Goal: Task Accomplishment & Management: Manage account settings

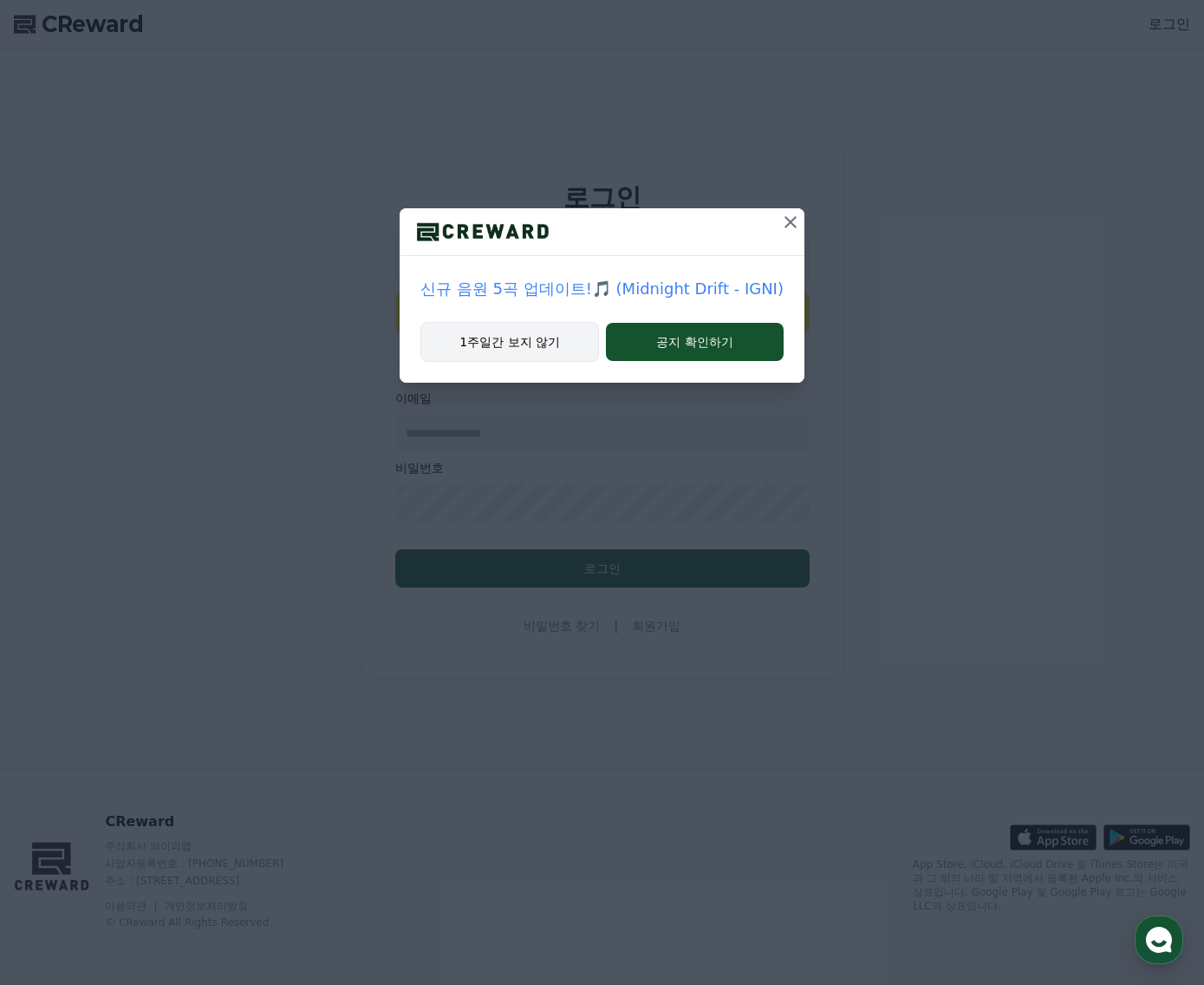
click at [540, 335] on button "1주일간 보지 않기" at bounding box center [509, 341] width 179 height 40
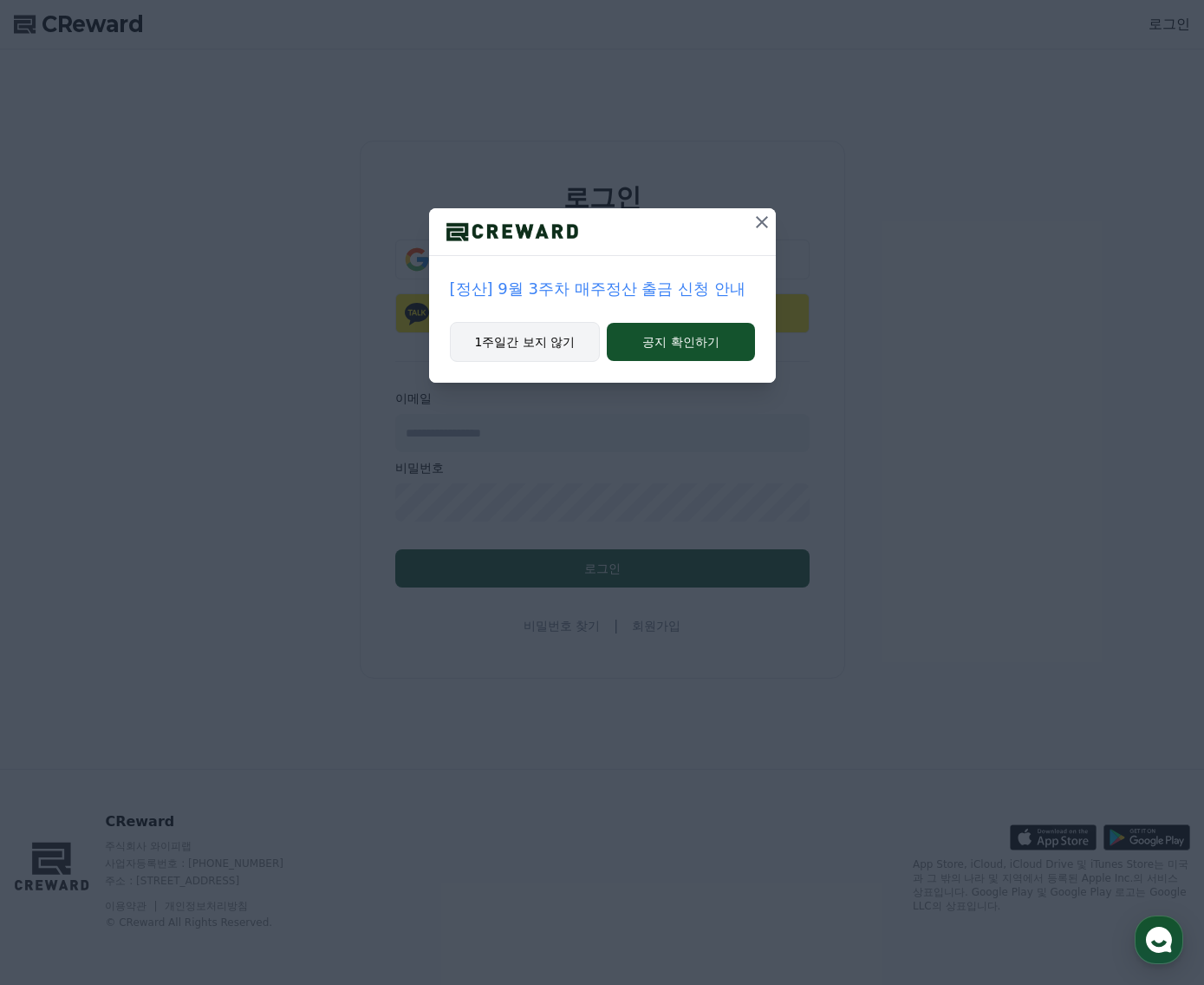
click at [539, 345] on button "1주일간 보지 않기" at bounding box center [525, 341] width 151 height 40
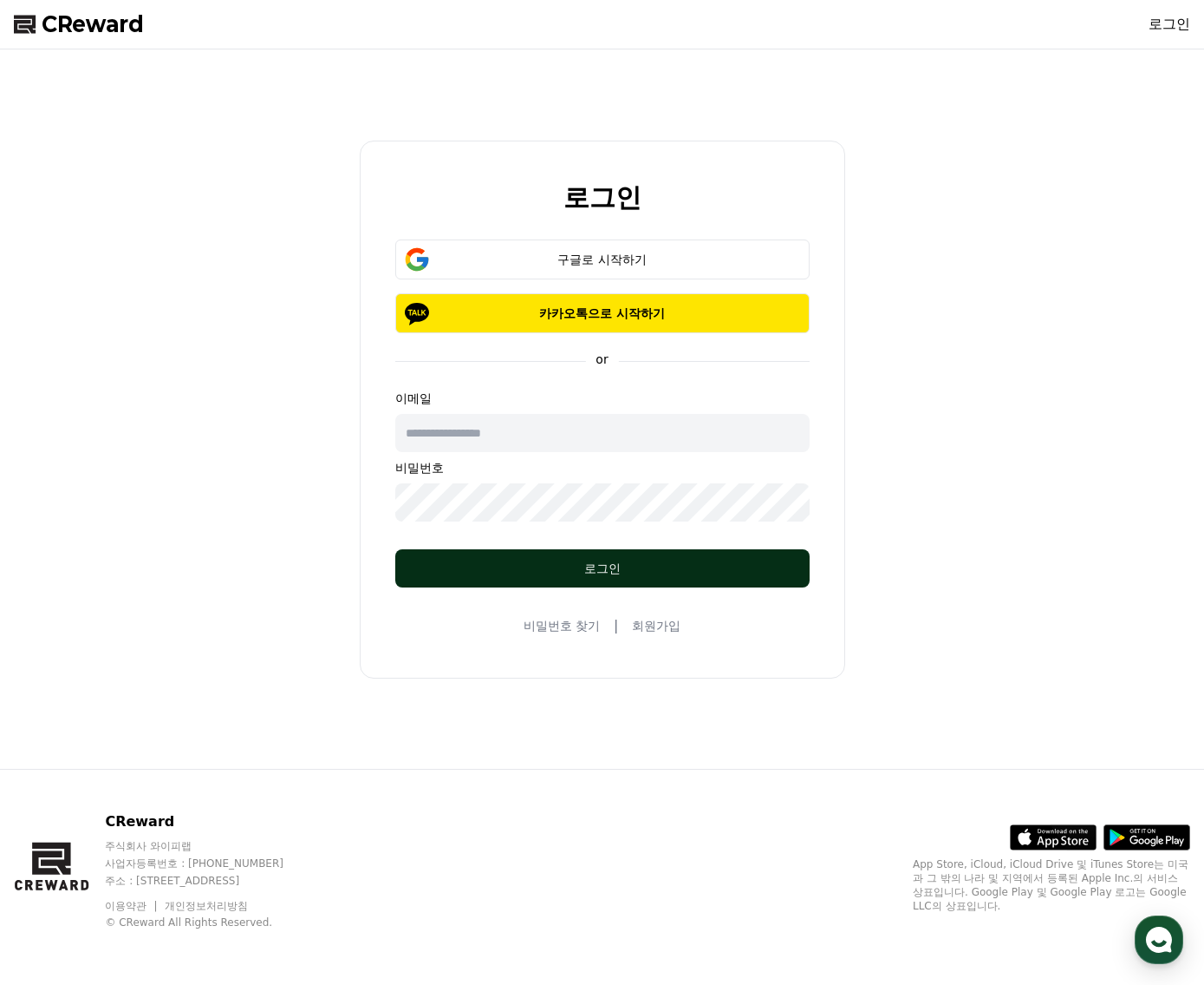
click at [628, 559] on button "로그인" at bounding box center [602, 567] width 415 height 38
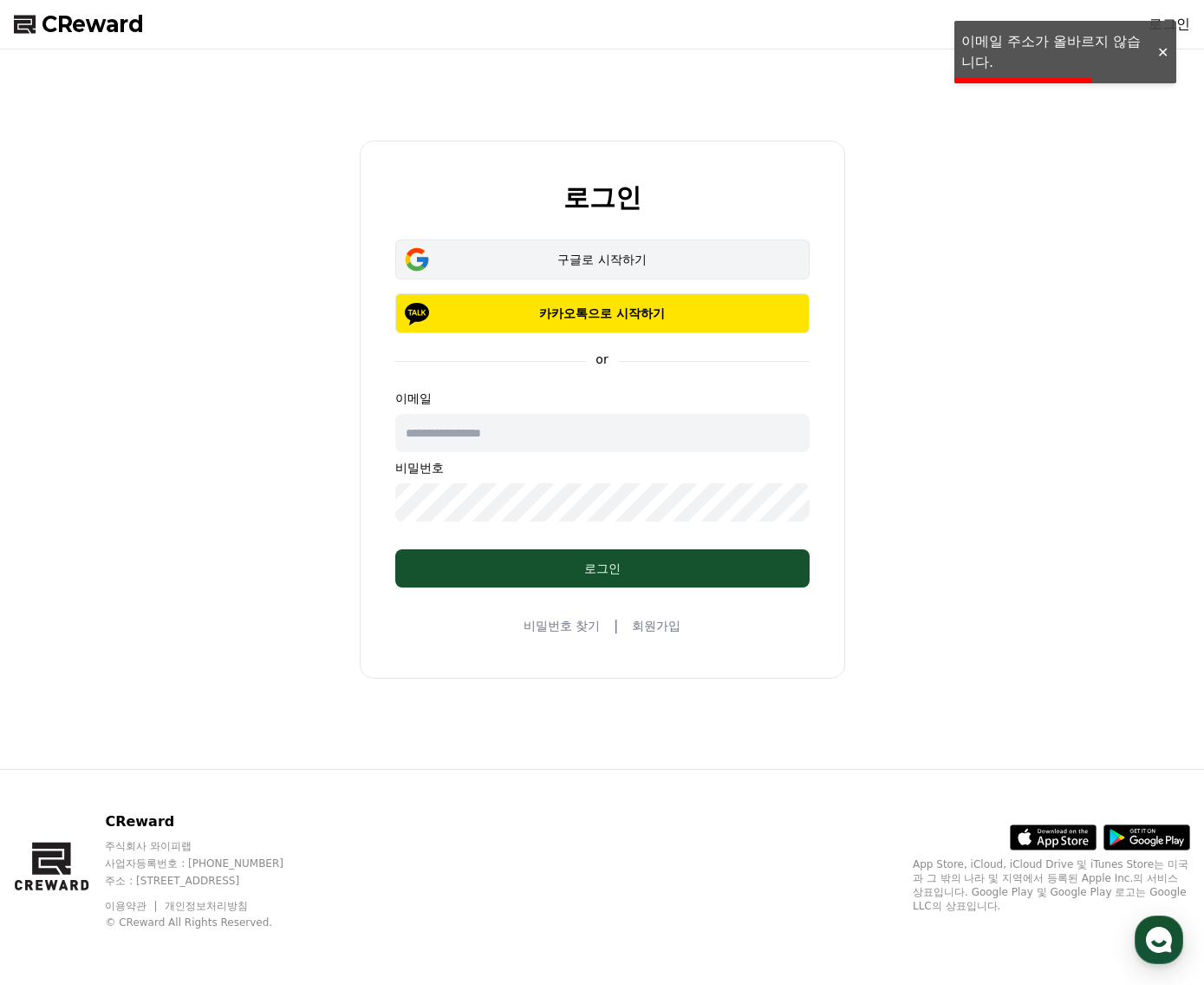
click at [580, 263] on div "구글로 시작하기" at bounding box center [602, 260] width 364 height 18
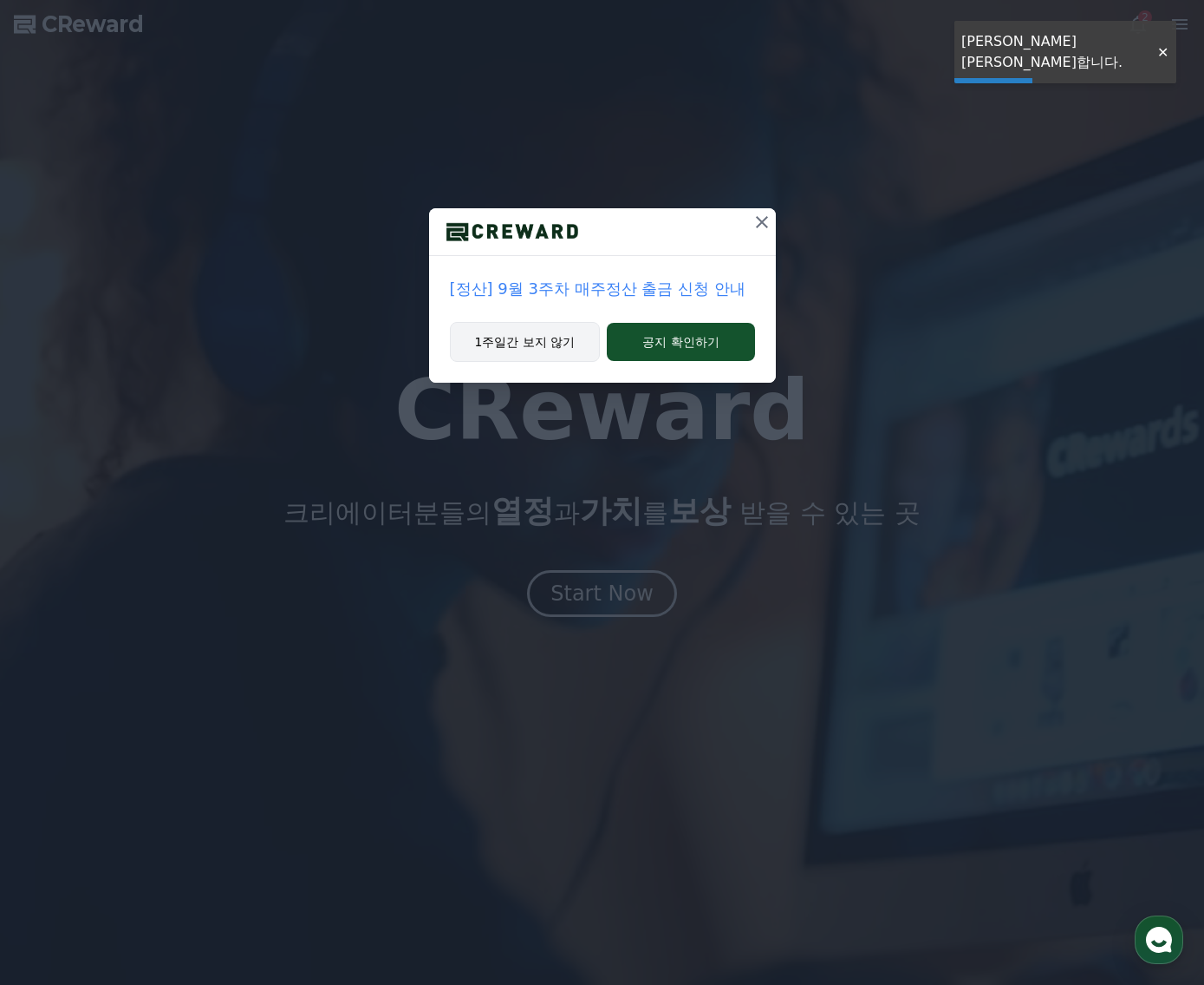
click at [548, 341] on button "1주일간 보지 않기" at bounding box center [525, 341] width 151 height 40
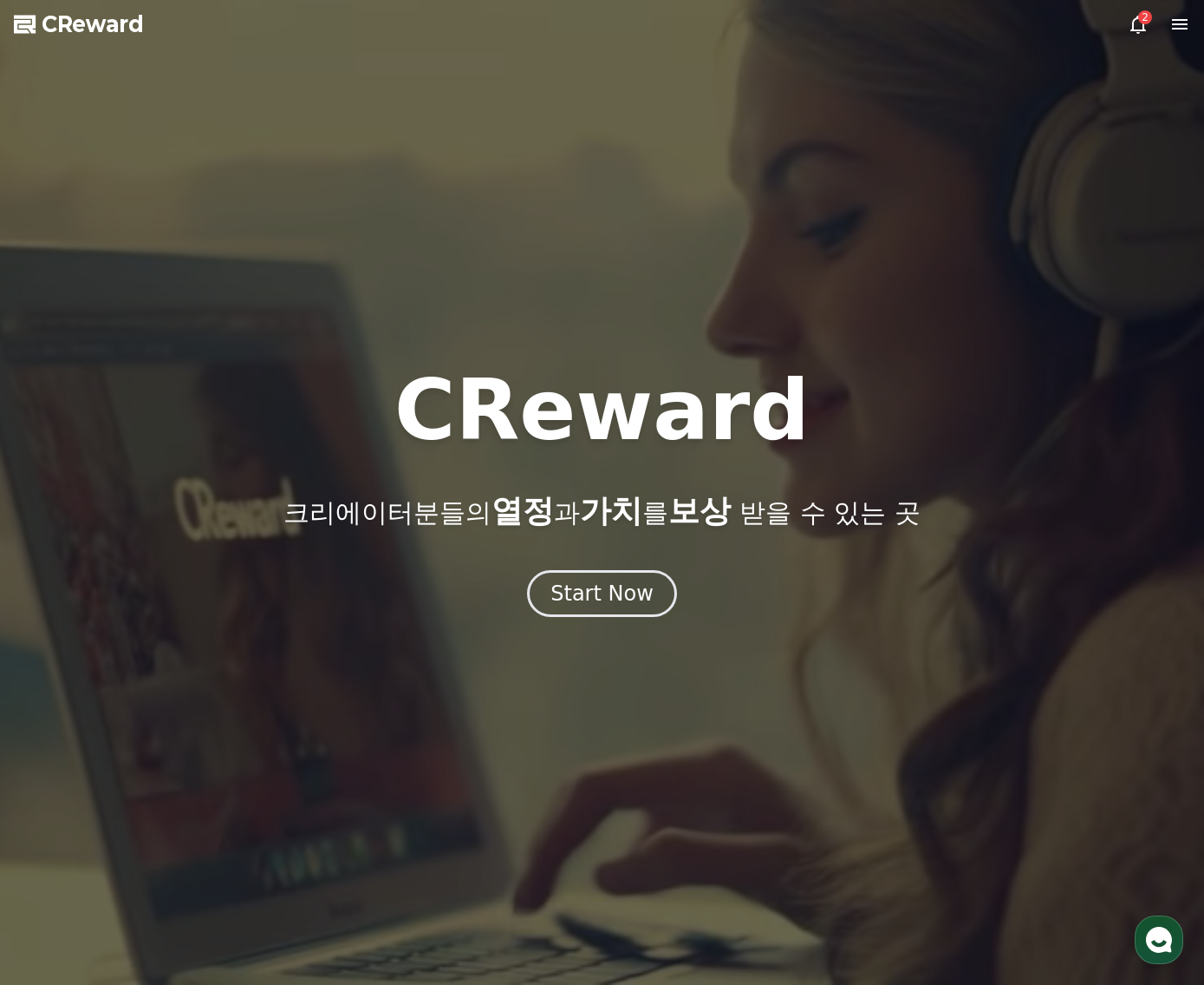
click at [1143, 18] on div "2" at bounding box center [1145, 17] width 14 height 14
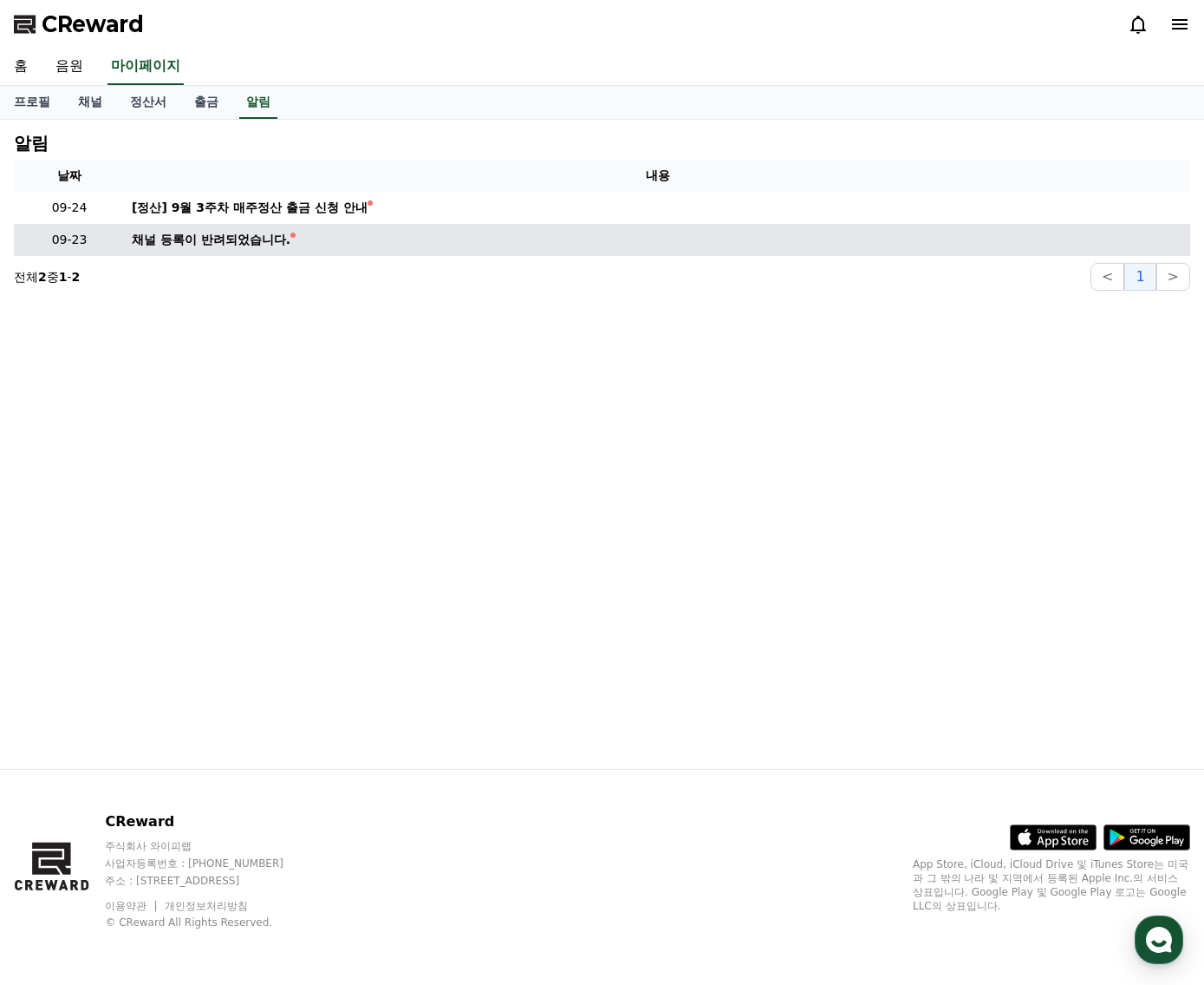
click at [149, 240] on div "채널 등록이 반려되었습니다." at bounding box center [211, 240] width 159 height 19
click at [319, 238] on td "채널 등록이 반려되었습니다." at bounding box center [657, 240] width 1065 height 33
click at [266, 233] on div "채널 등록이 반려되었습니다." at bounding box center [211, 240] width 159 height 19
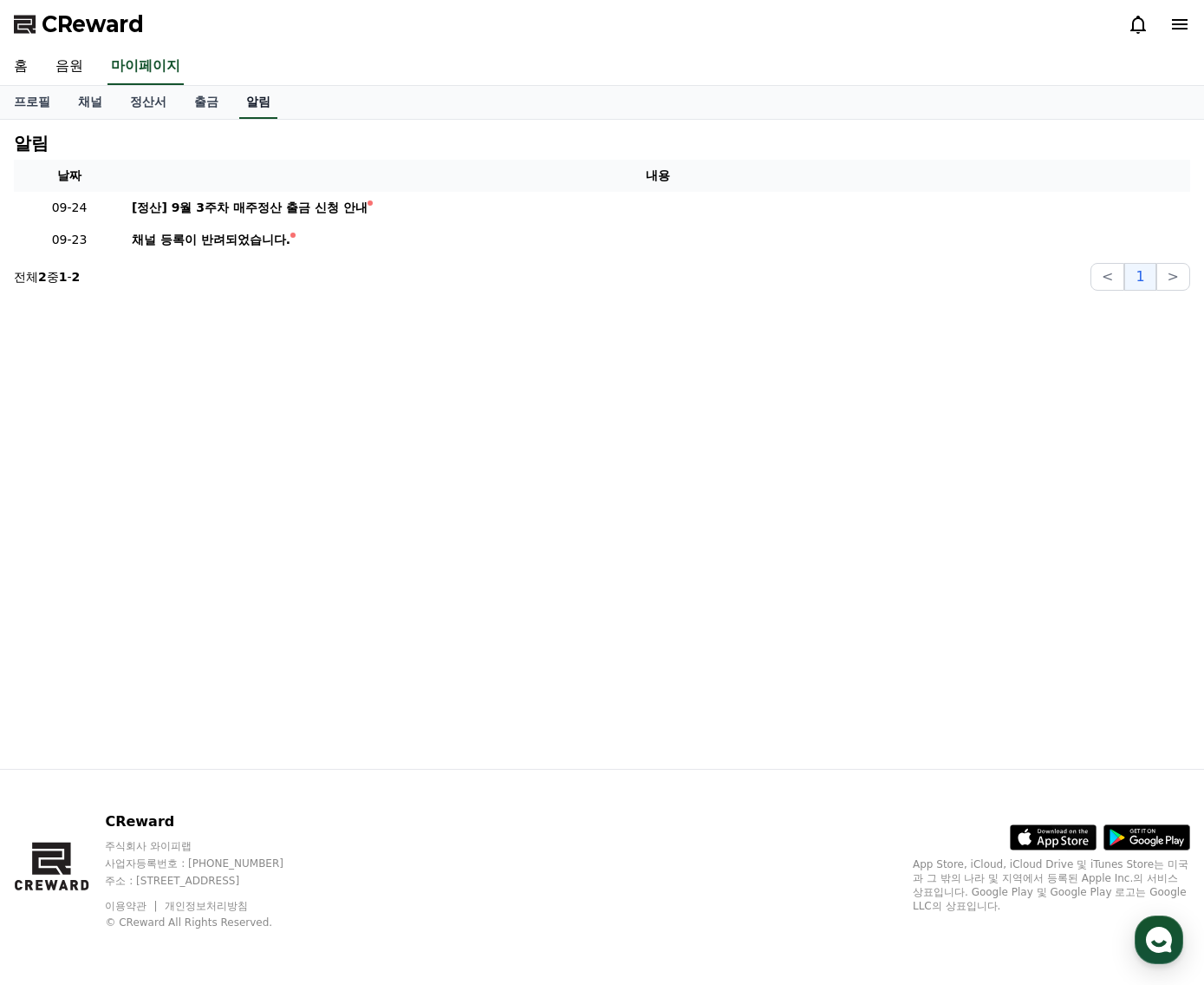
click at [257, 97] on link "알림" at bounding box center [258, 101] width 38 height 33
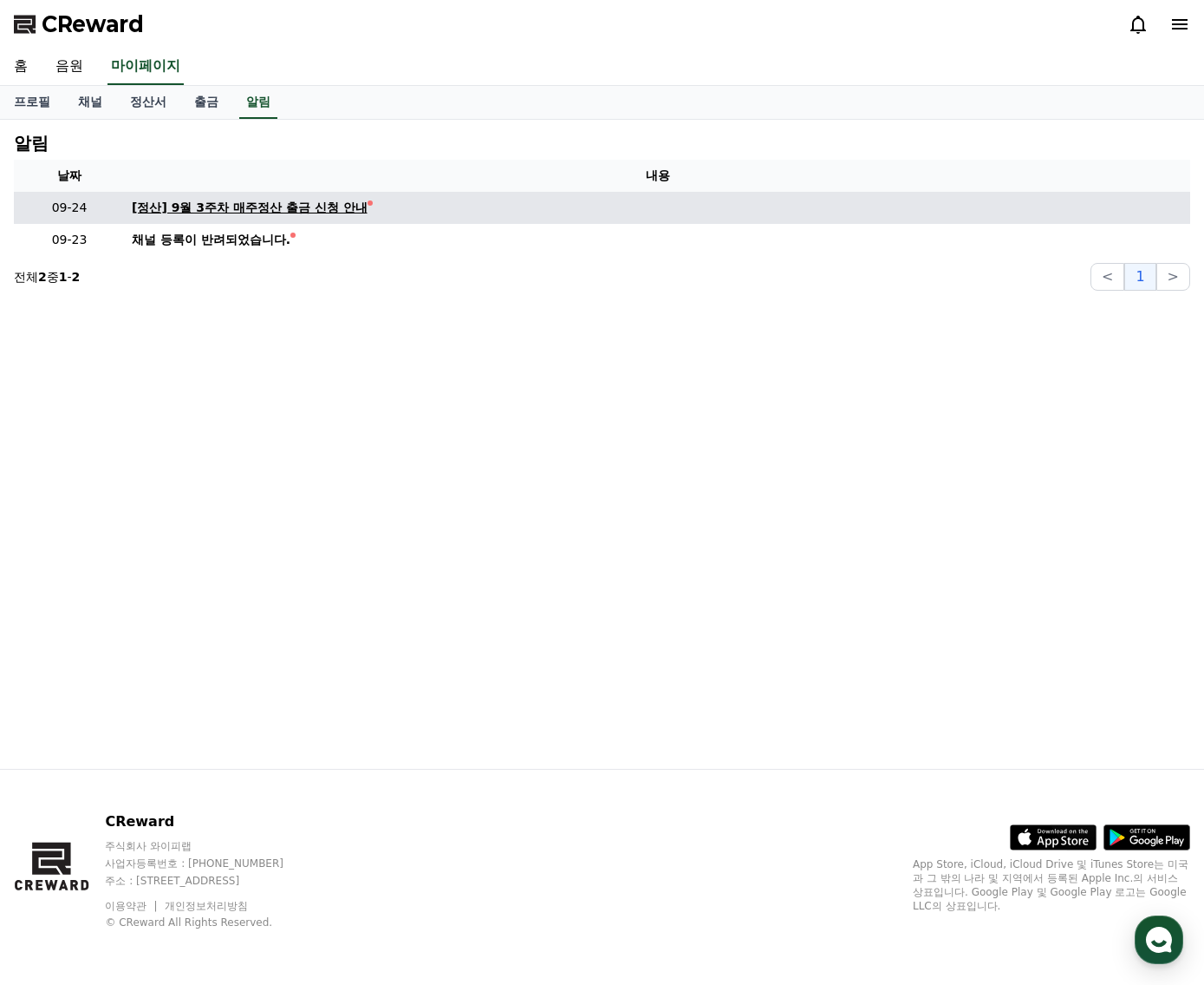
click at [242, 207] on div "[정산] 9월 3주차 매주정산 출금 신청 안내" at bounding box center [250, 208] width 236 height 19
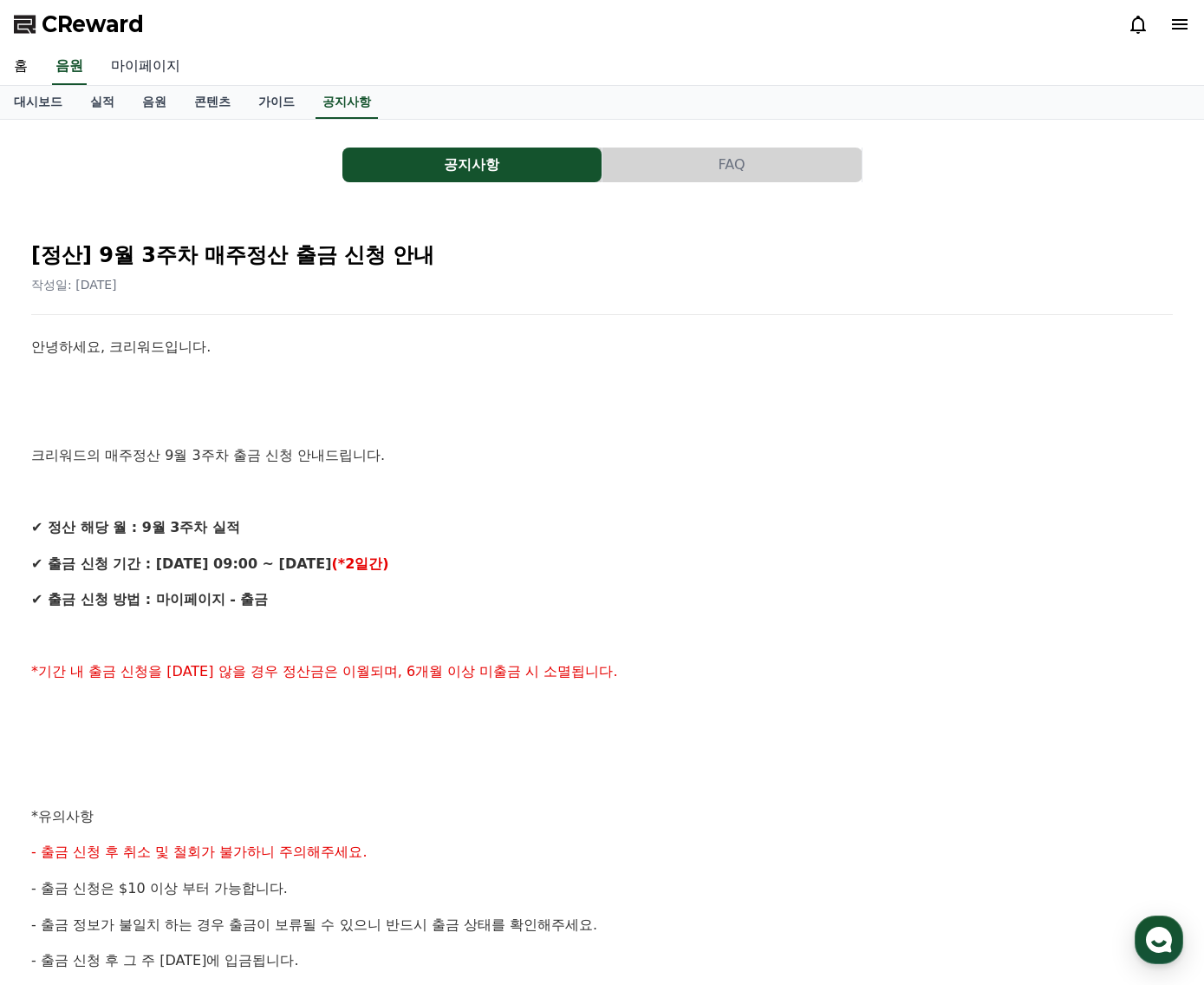
click at [166, 65] on link "마이페이지" at bounding box center [145, 66] width 97 height 36
select select "**********"
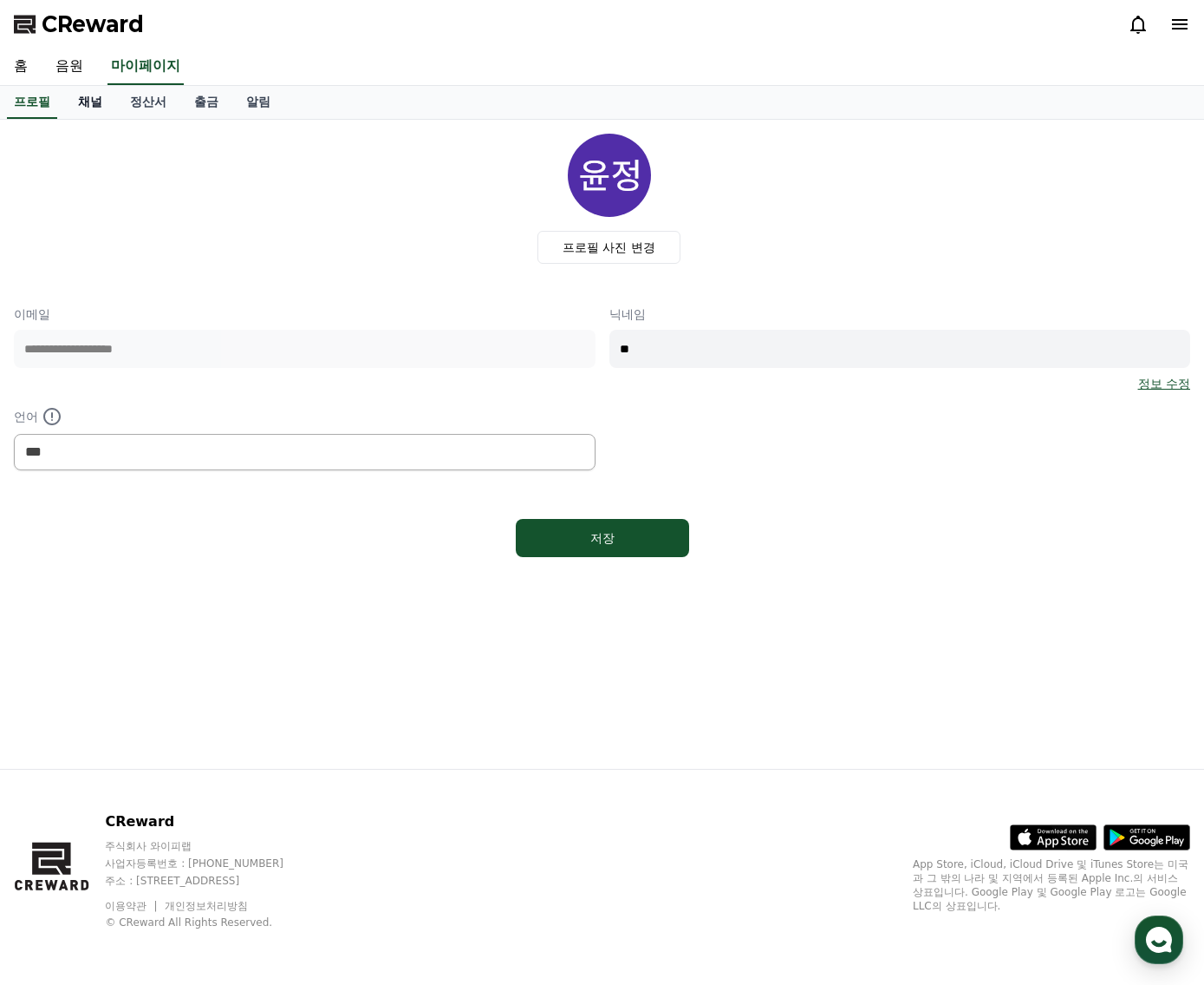
click at [88, 99] on link "채널" at bounding box center [90, 101] width 52 height 33
